Goal: Information Seeking & Learning: Learn about a topic

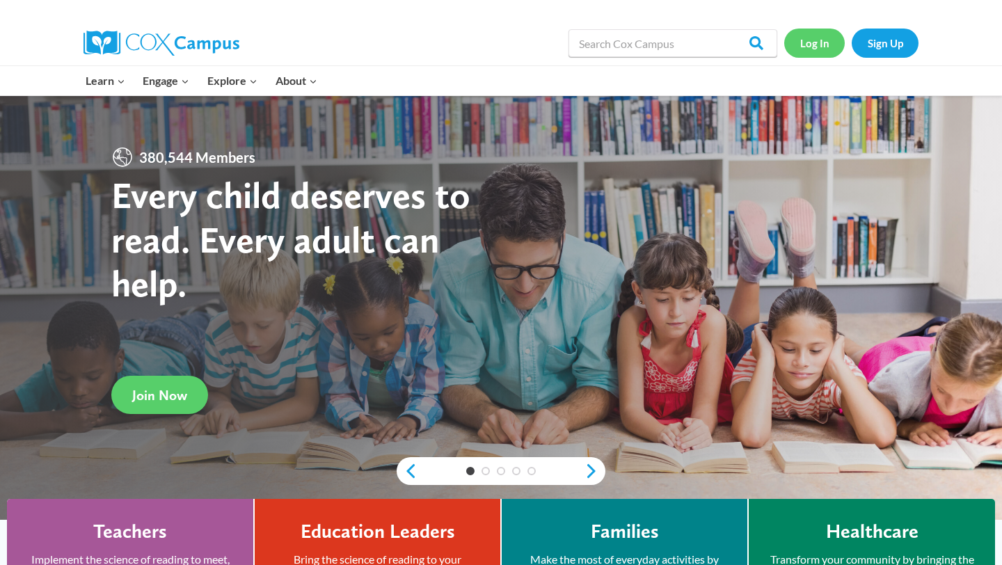
click at [827, 43] on link "Log In" at bounding box center [814, 43] width 61 height 29
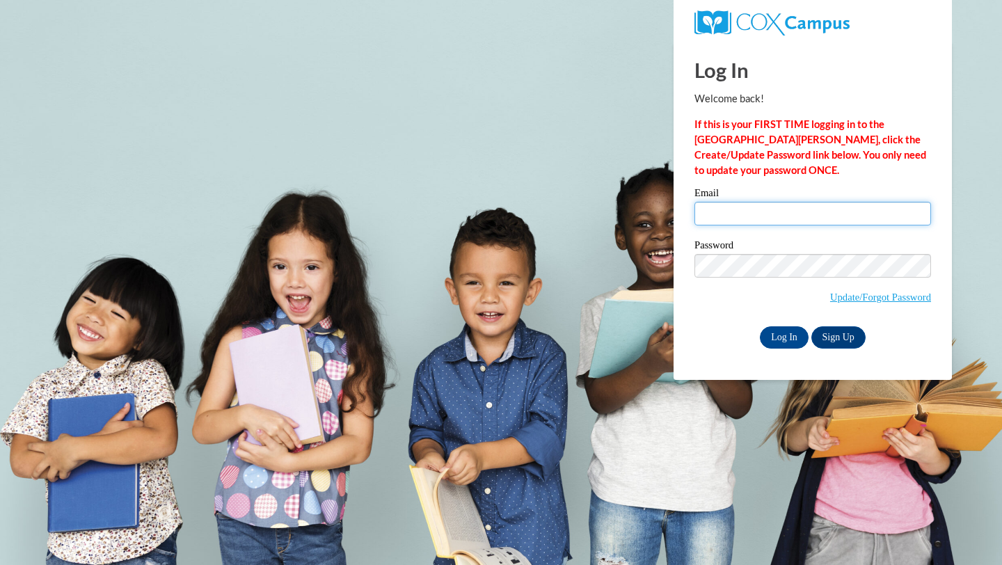
click at [717, 216] on input "Email" at bounding box center [812, 214] width 237 height 24
type input "egcart6856@ung.edu"
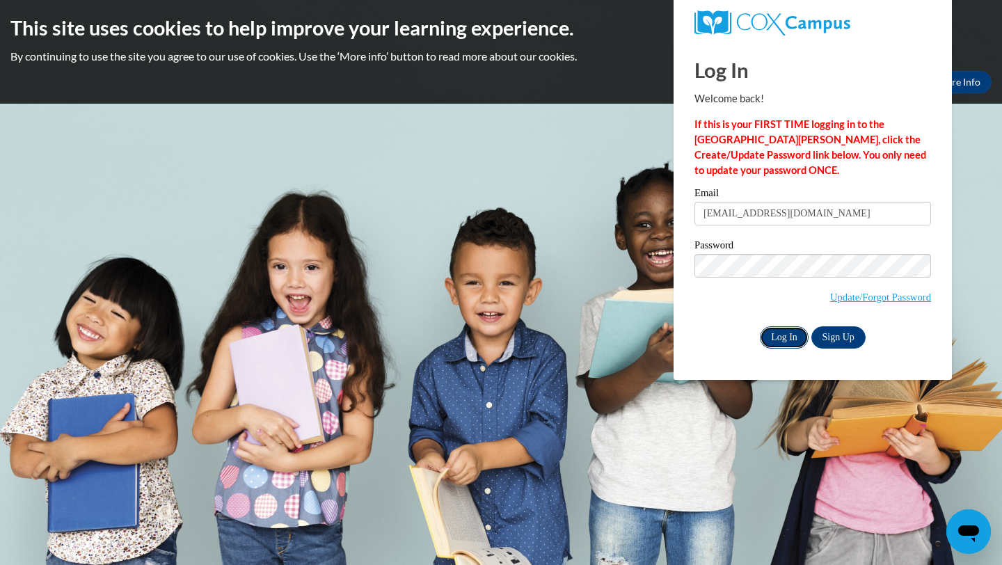
click at [768, 336] on input "Log In" at bounding box center [784, 337] width 49 height 22
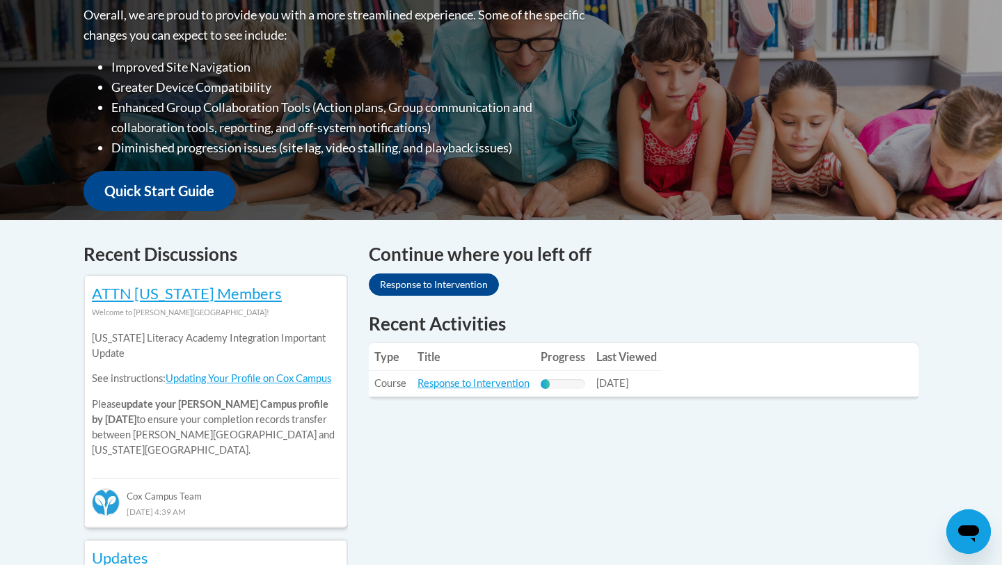
scroll to position [393, 0]
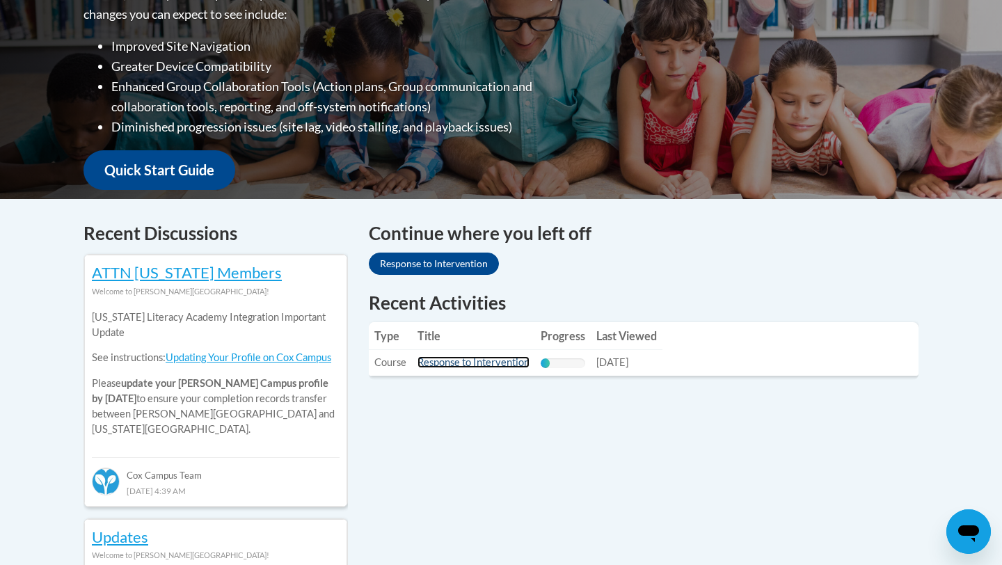
click at [475, 363] on link "Response to Intervention" at bounding box center [473, 362] width 112 height 12
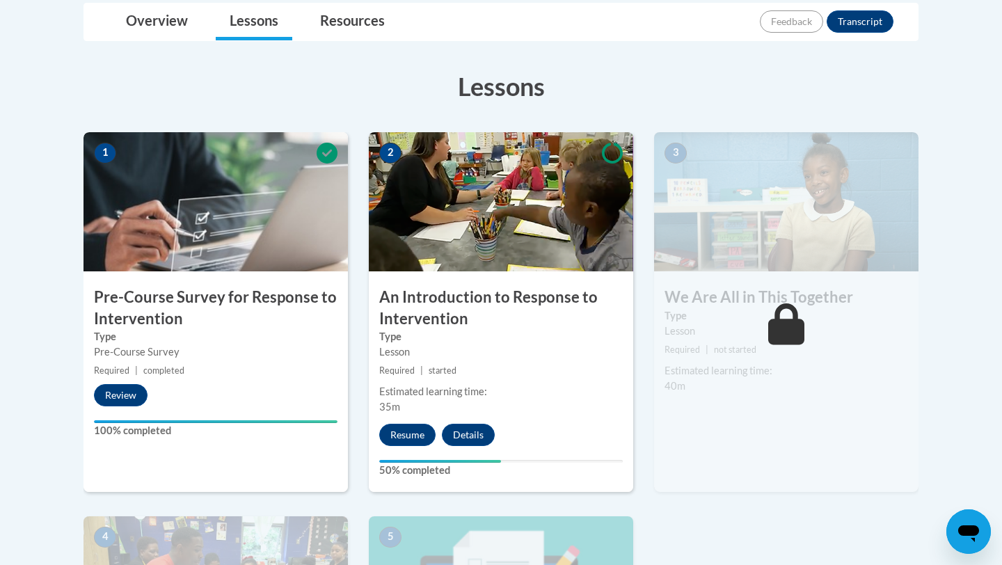
scroll to position [337, 0]
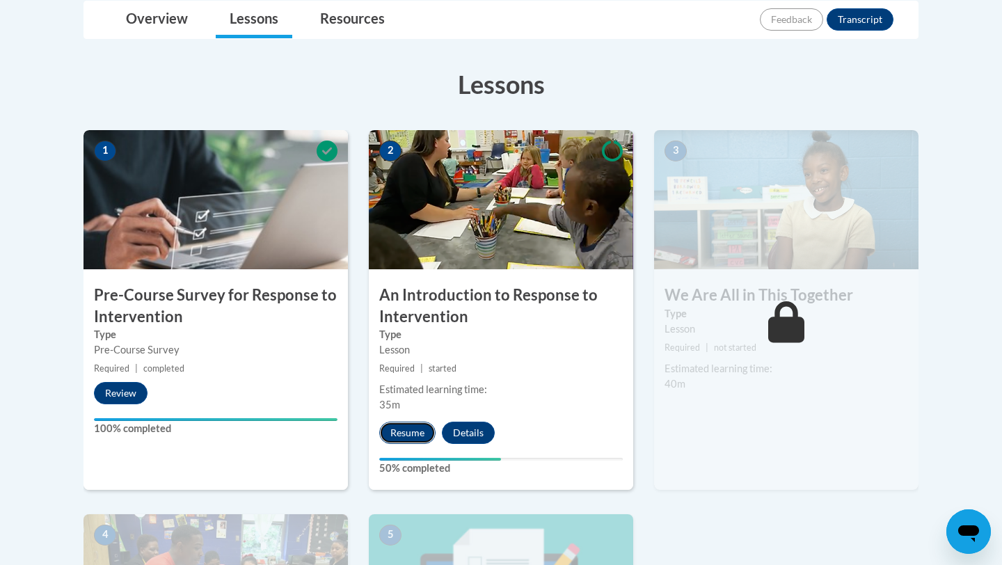
click at [404, 430] on button "Resume" at bounding box center [407, 433] width 56 height 22
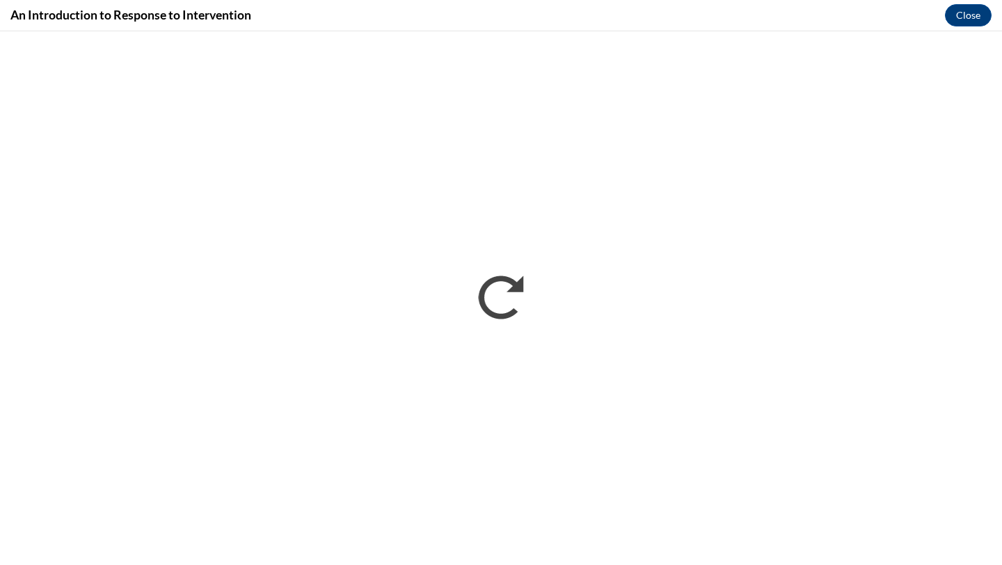
scroll to position [0, 0]
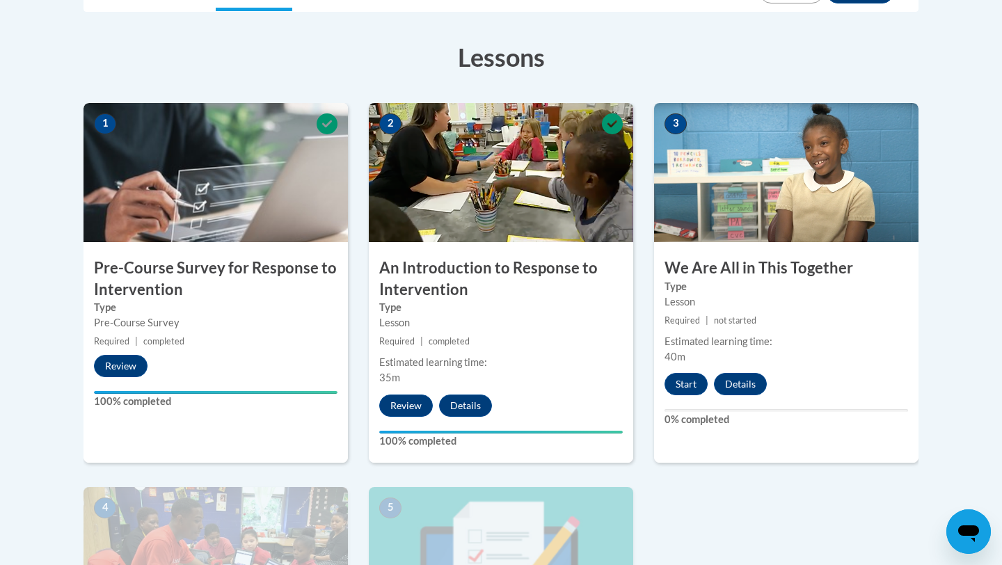
scroll to position [360, 0]
